Goal: Information Seeking & Learning: Learn about a topic

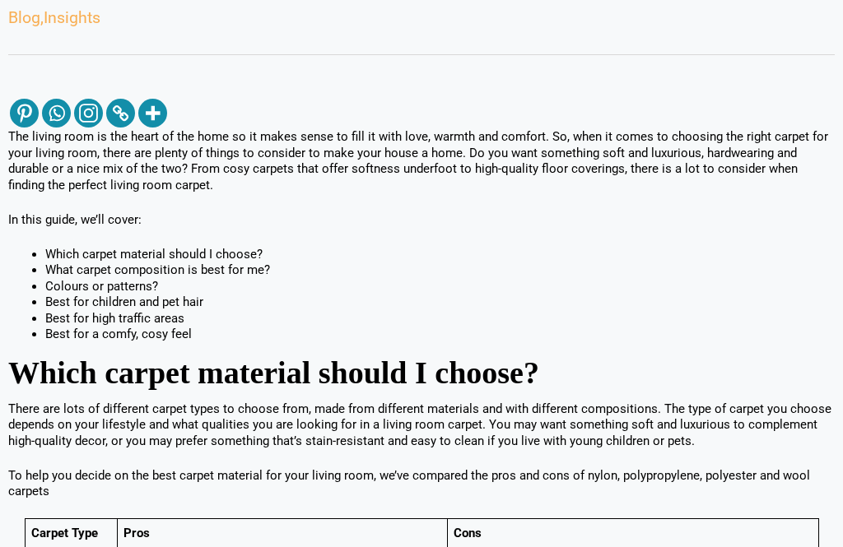
scroll to position [402, 0]
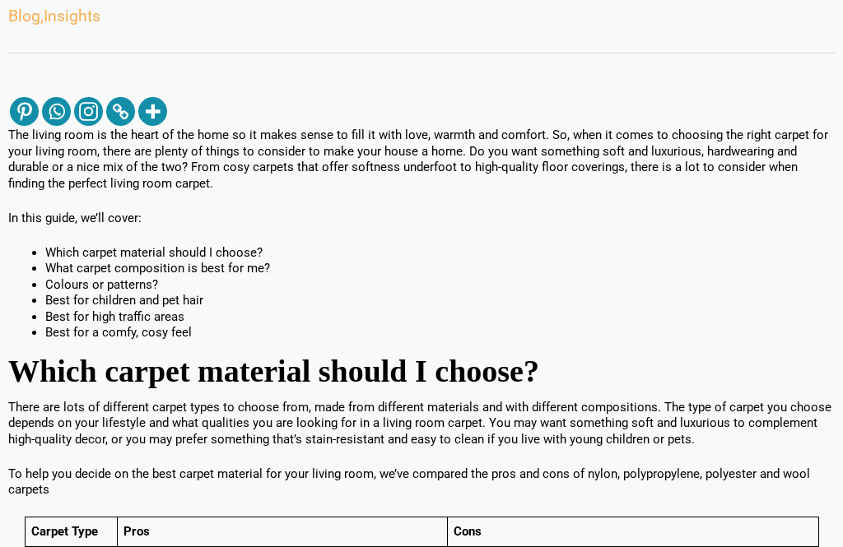
click at [644, 384] on h2 "Which carpet material should I choose?" at bounding box center [421, 373] width 826 height 24
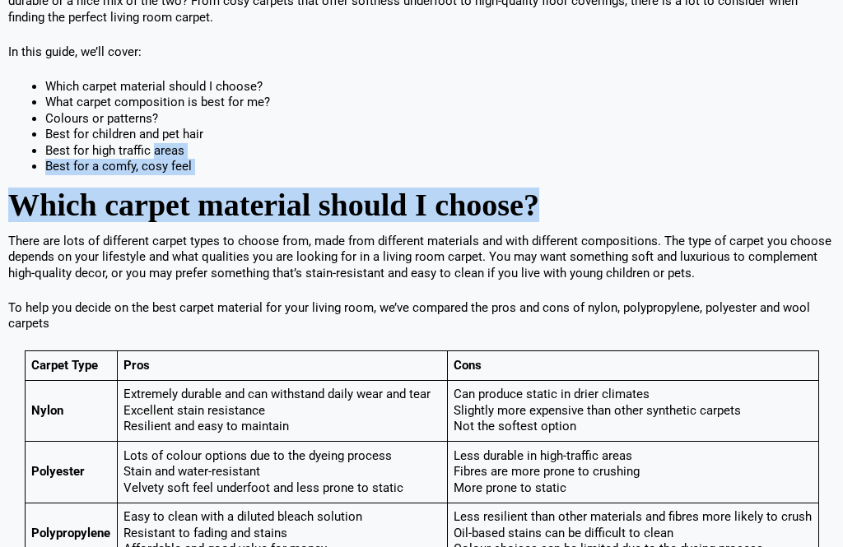
scroll to position [573, 0]
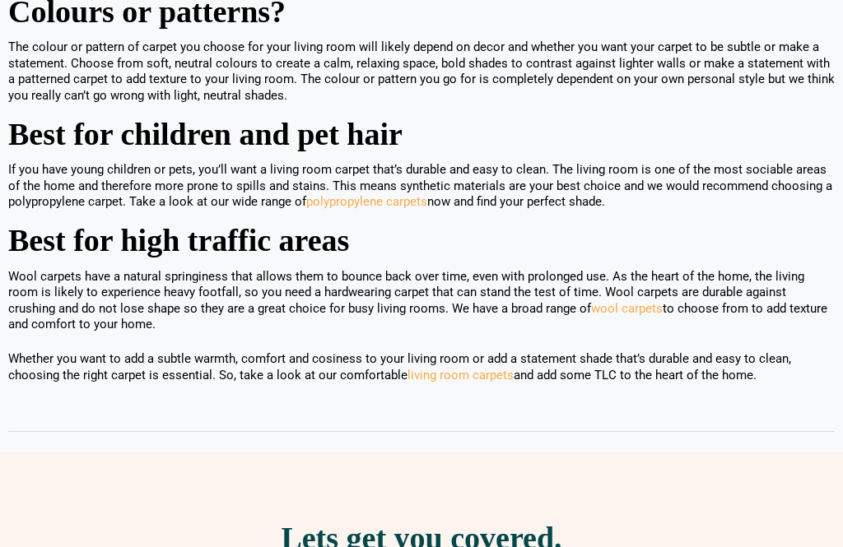
scroll to position [1813, 0]
click at [591, 314] on link "wool carpets" at bounding box center [627, 308] width 72 height 15
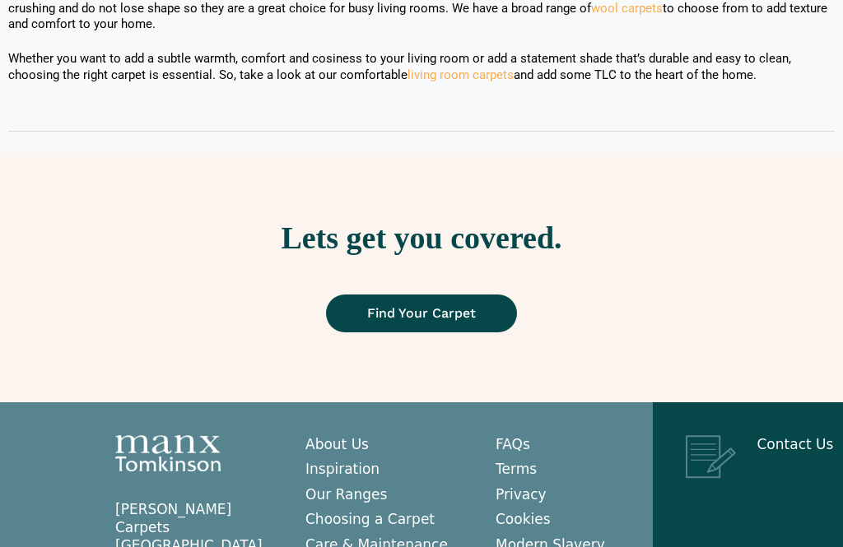
scroll to position [2114, 0]
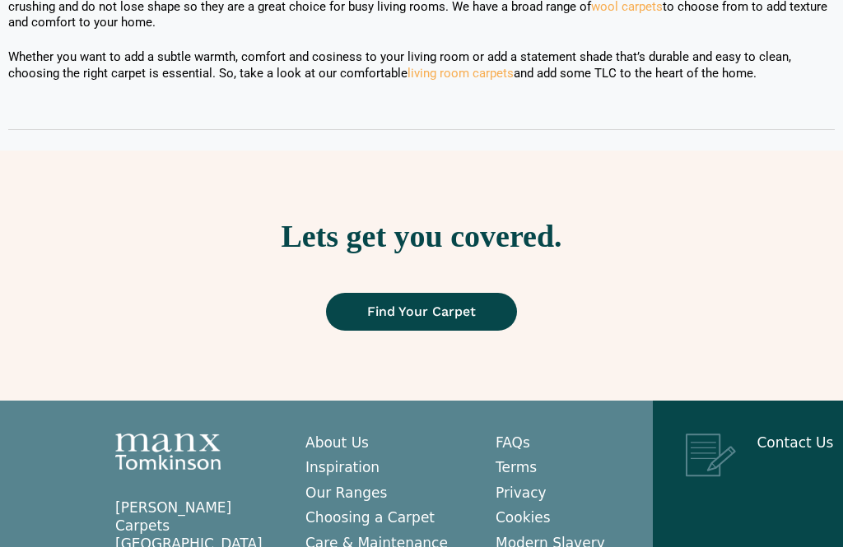
click at [467, 310] on span "Find Your Carpet" at bounding box center [421, 312] width 109 height 13
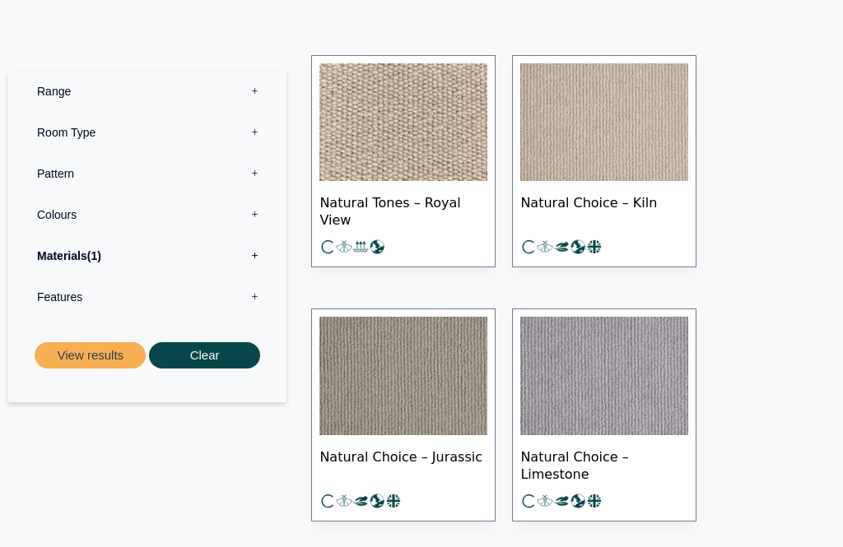
scroll to position [810, 0]
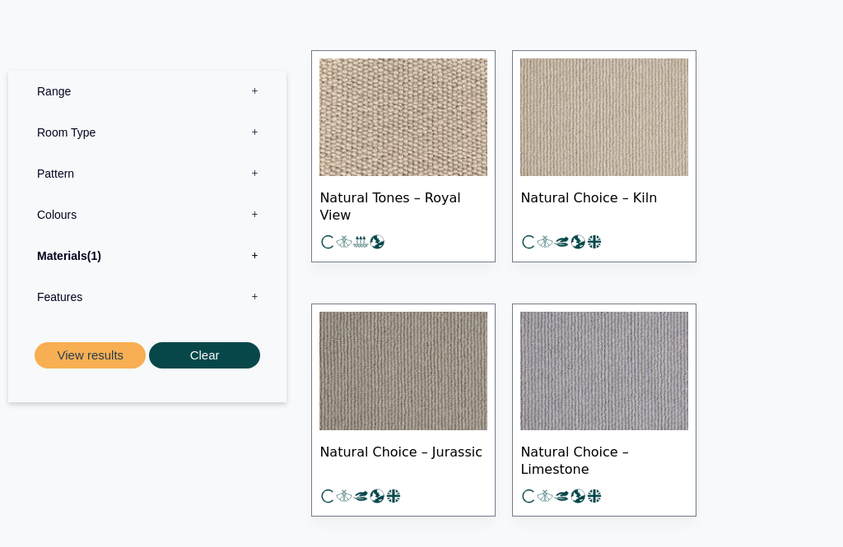
click at [117, 358] on button "View results" at bounding box center [90, 355] width 111 height 27
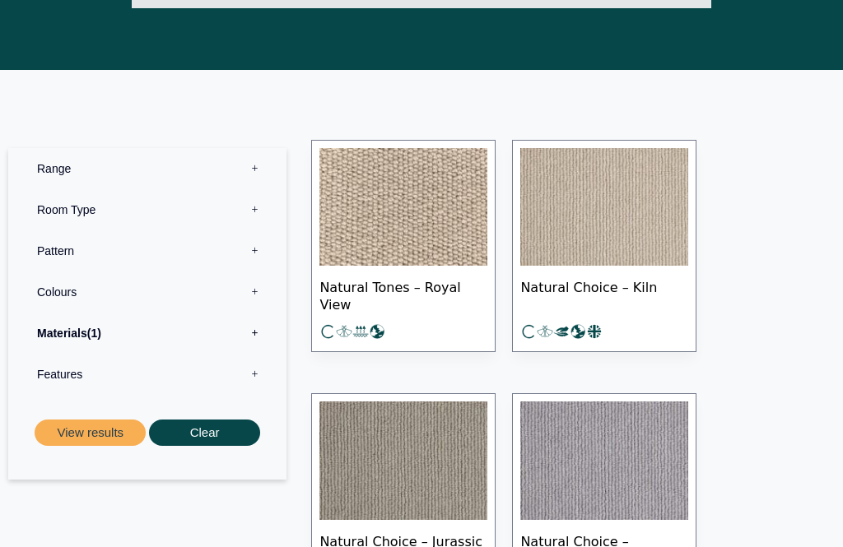
scroll to position [720, 0]
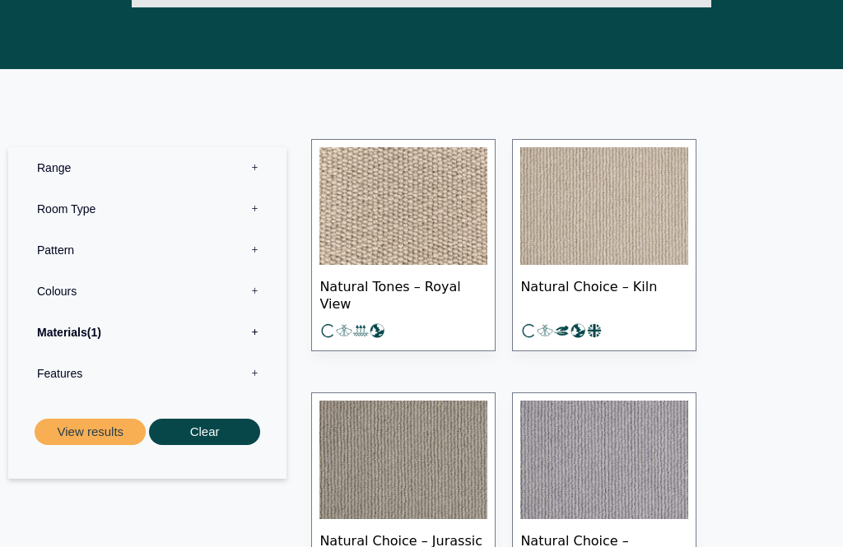
click at [91, 189] on label "Room Type 0" at bounding box center [148, 209] width 254 height 41
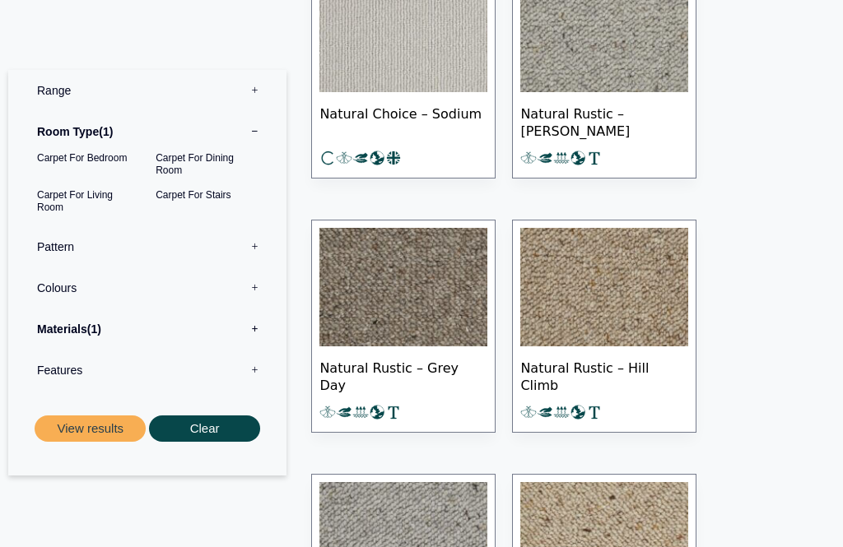
scroll to position [1910, 0]
click at [658, 300] on img at bounding box center [604, 287] width 168 height 119
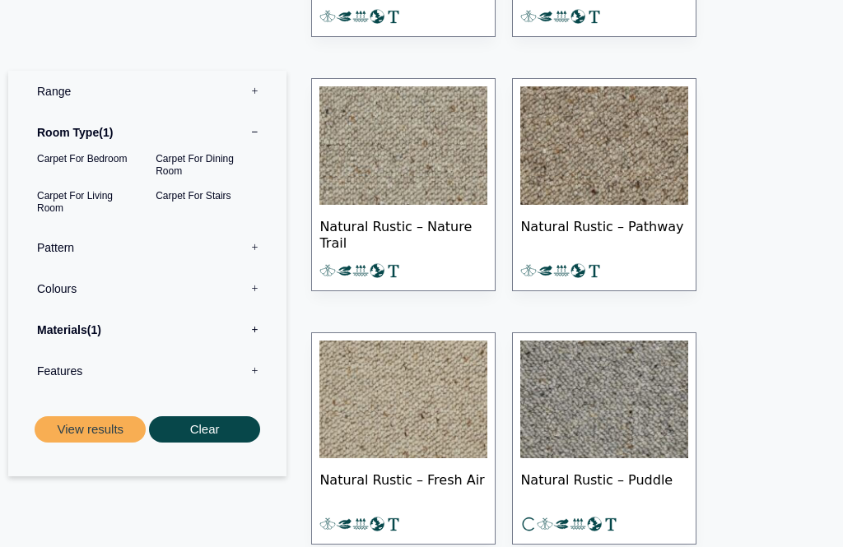
scroll to position [2560, 0]
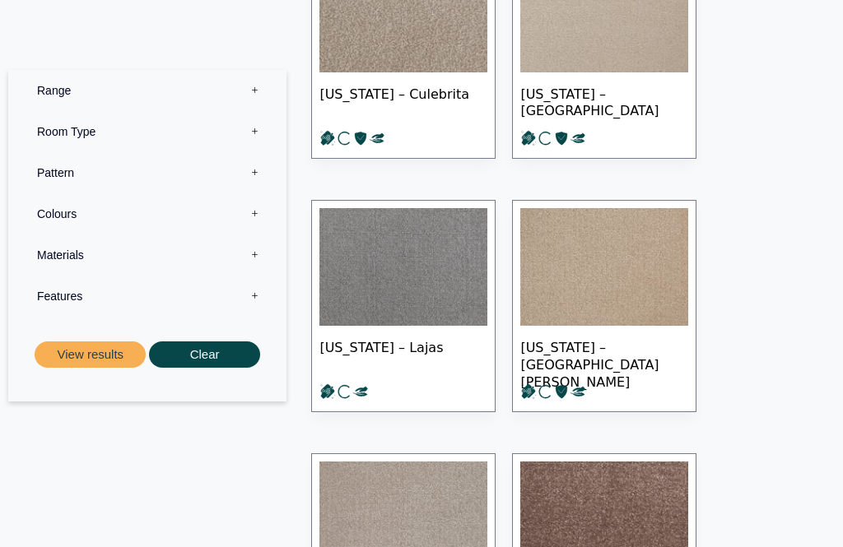
scroll to position [348, 0]
click at [635, 309] on img at bounding box center [604, 266] width 168 height 119
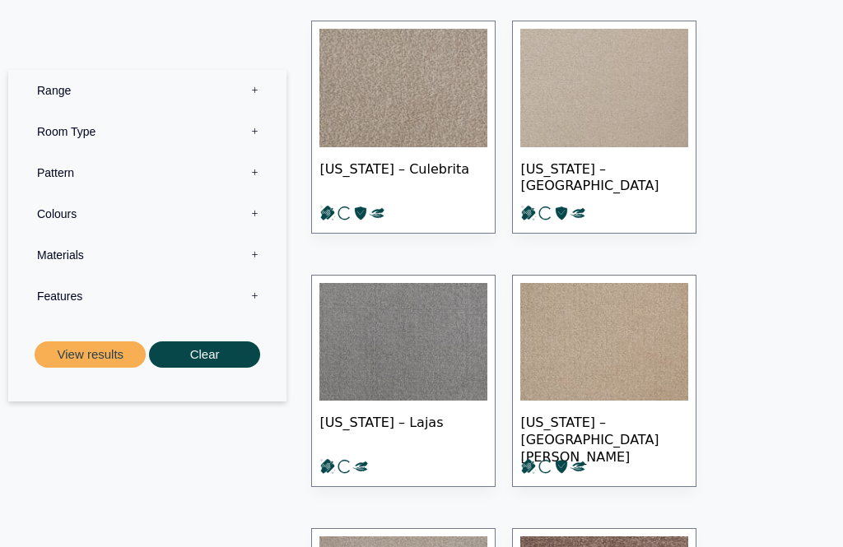
scroll to position [272, 0]
